Goal: Check status: Check status

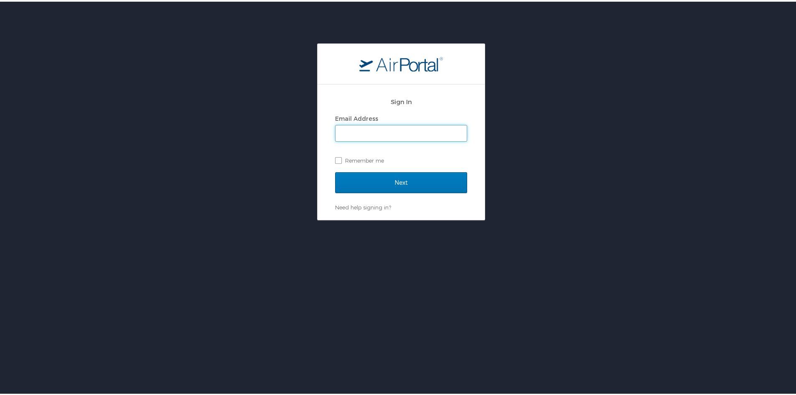
click at [360, 132] on input "Email Address" at bounding box center [400, 132] width 131 height 16
click at [381, 133] on input "Email Address" at bounding box center [400, 132] width 131 height 16
paste input "[EMAIL_ADDRESS][DOMAIN_NAME]"
type input "[EMAIL_ADDRESS][DOMAIN_NAME]"
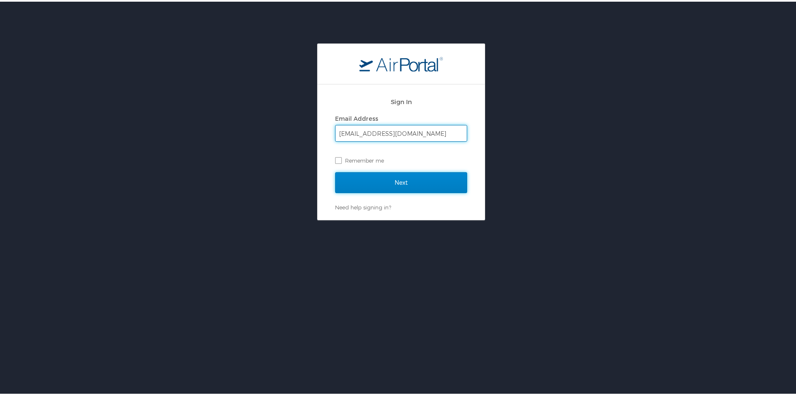
click at [407, 179] on input "Next" at bounding box center [401, 180] width 132 height 21
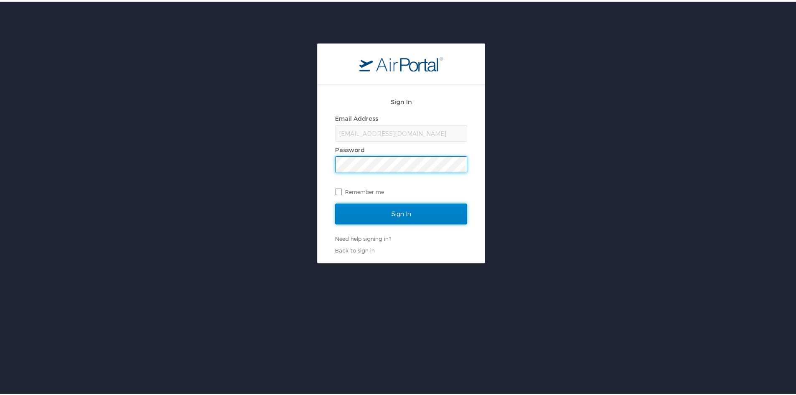
click at [408, 210] on input "Sign In" at bounding box center [401, 212] width 132 height 21
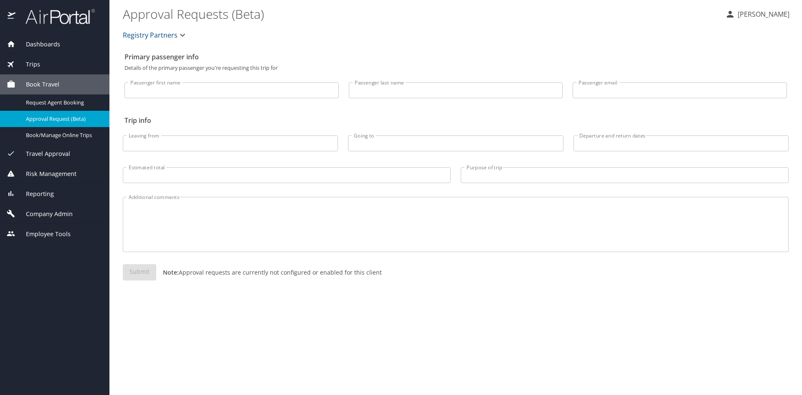
click at [30, 66] on span "Trips" at bounding box center [27, 64] width 25 height 9
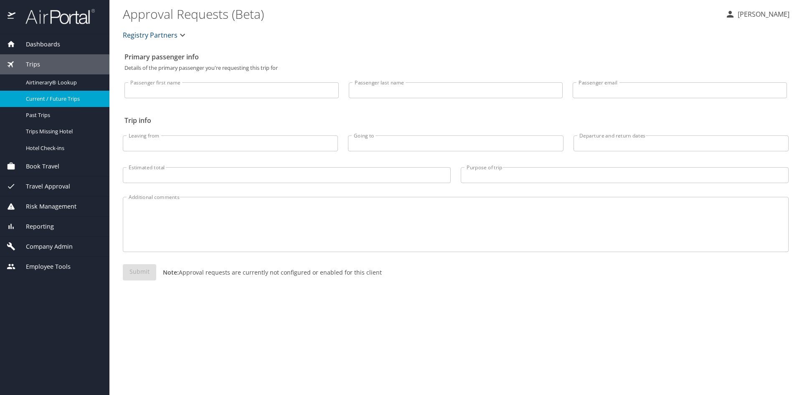
click at [63, 103] on span "Current / Future Trips" at bounding box center [63, 99] width 74 height 8
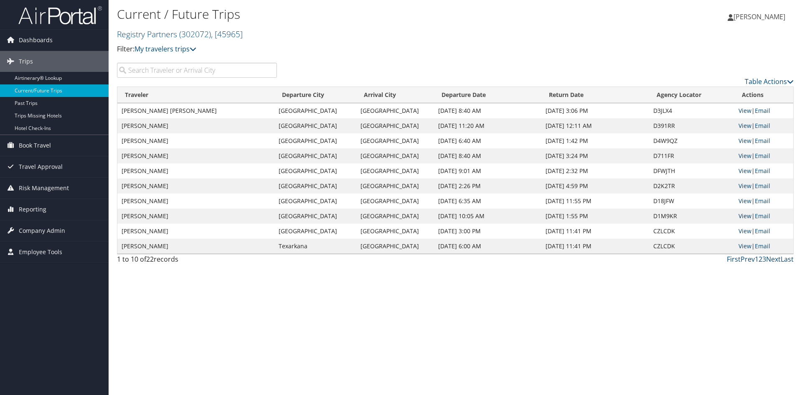
click at [747, 220] on link "View" at bounding box center [744, 216] width 13 height 8
click at [757, 86] on link "Table Actions" at bounding box center [769, 81] width 49 height 9
click at [718, 147] on link "Page Length" at bounding box center [734, 140] width 110 height 14
click at [697, 148] on link "50" at bounding box center [734, 141] width 110 height 14
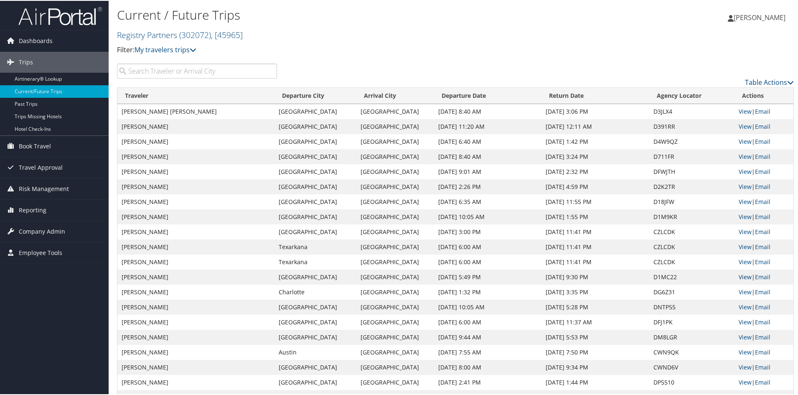
click at [740, 280] on link "View" at bounding box center [744, 276] width 13 height 8
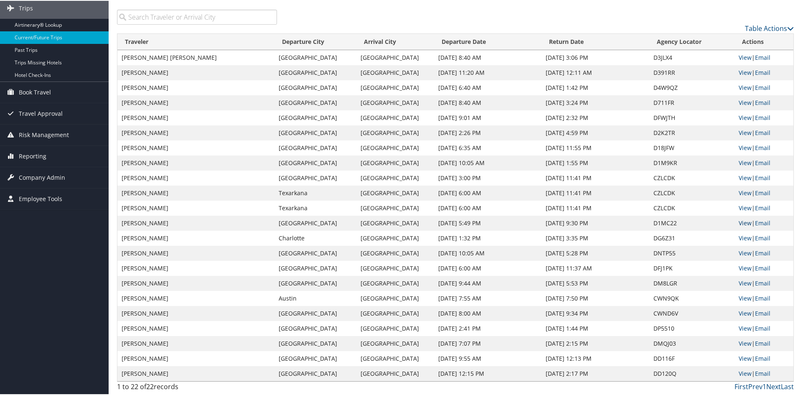
scroll to position [158, 0]
